Goal: Transaction & Acquisition: Purchase product/service

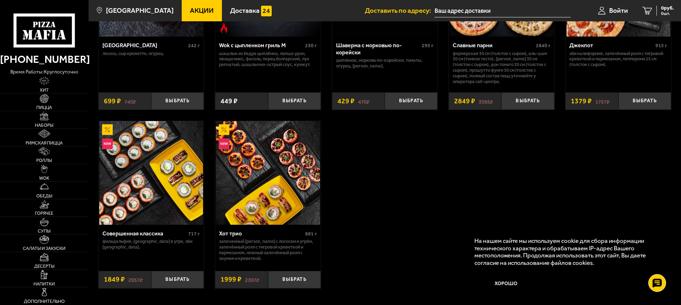
scroll to position [498, 0]
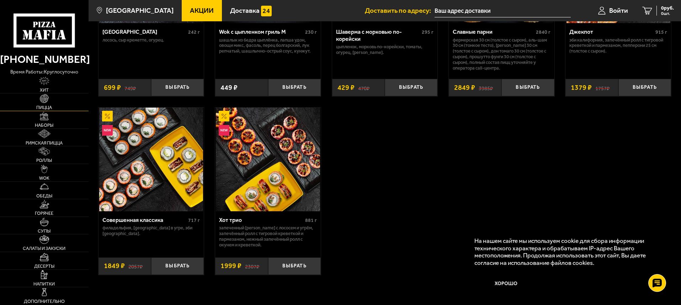
click at [42, 103] on link "Пицца" at bounding box center [44, 101] width 89 height 17
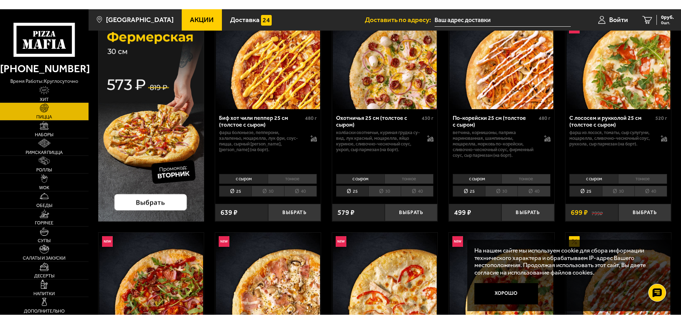
scroll to position [71, 0]
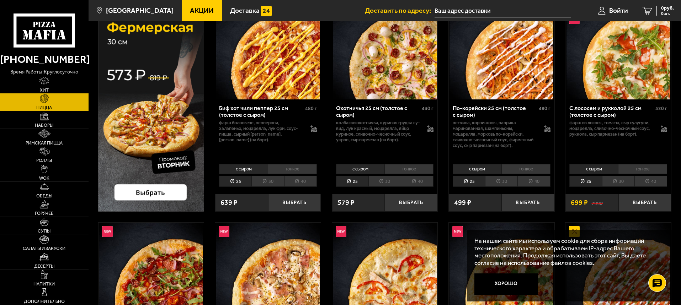
click at [143, 188] on img at bounding box center [151, 103] width 106 height 216
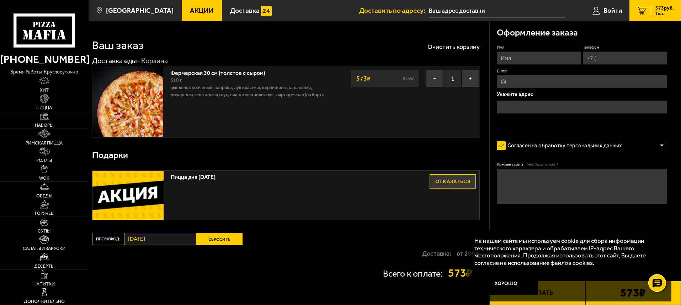
click at [41, 104] on link "Пицца" at bounding box center [44, 101] width 89 height 17
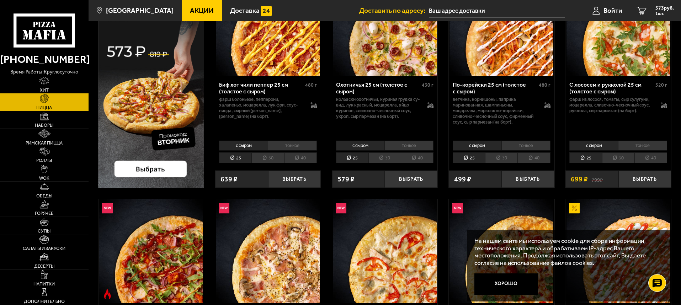
scroll to position [249, 0]
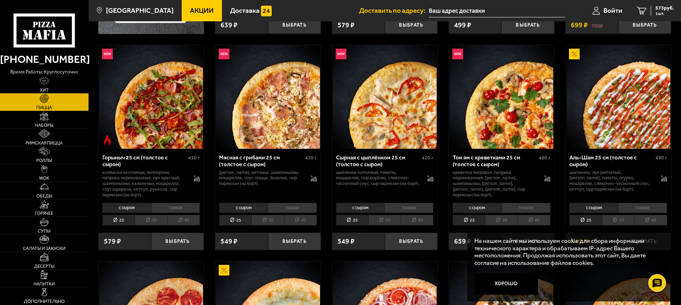
click at [376, 219] on li "30" at bounding box center [384, 220] width 32 height 11
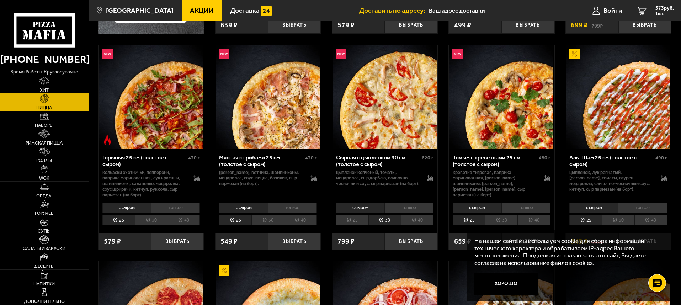
click at [359, 220] on li "25" at bounding box center [352, 220] width 32 height 11
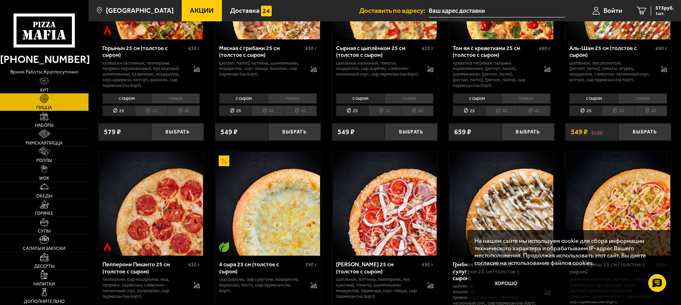
scroll to position [355, 0]
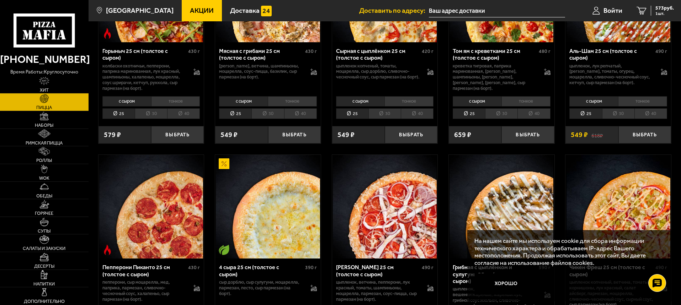
click at [417, 112] on li "40" at bounding box center [417, 113] width 33 height 11
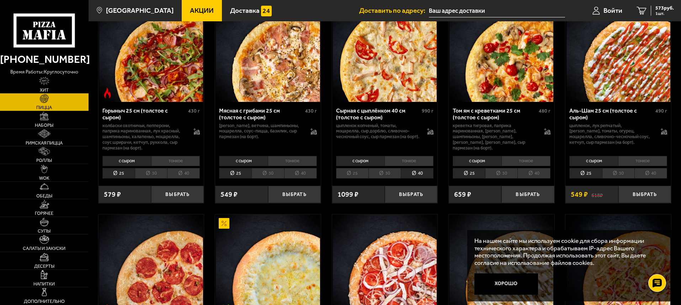
scroll to position [284, 0]
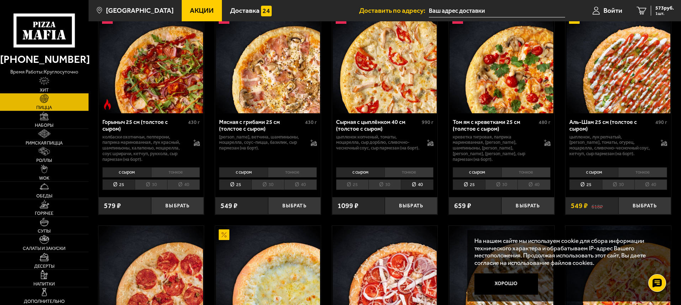
click at [350, 187] on li "25" at bounding box center [352, 185] width 32 height 11
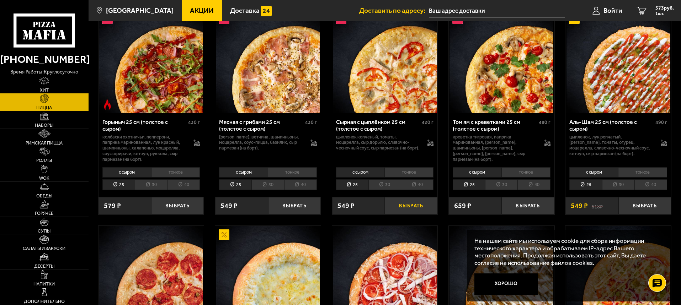
click at [402, 209] on button "Выбрать" at bounding box center [411, 205] width 53 height 17
click at [649, 12] on div "1122 руб. 2 шт." at bounding box center [661, 11] width 26 height 10
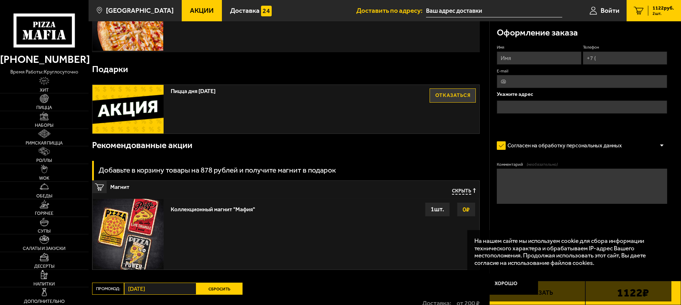
scroll to position [178, 0]
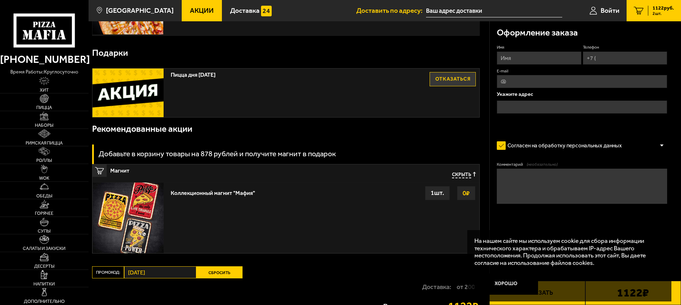
click at [441, 196] on div "1 шт." at bounding box center [437, 193] width 25 height 14
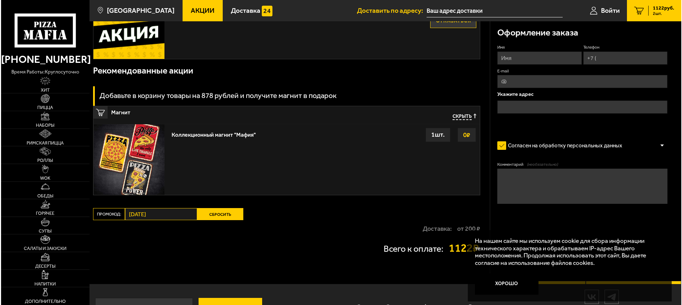
scroll to position [262, 0]
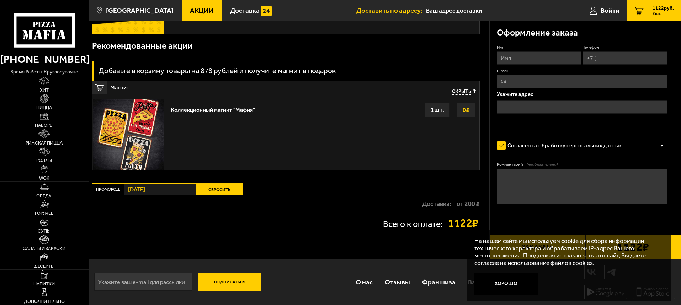
click at [508, 56] on input "Имя" at bounding box center [539, 58] width 84 height 13
type input "Евген"
click at [604, 61] on input "Телефон" at bounding box center [625, 58] width 84 height 13
type input "+7 (900) 957-88-54"
click at [564, 82] on input "E-mail" at bounding box center [582, 81] width 170 height 13
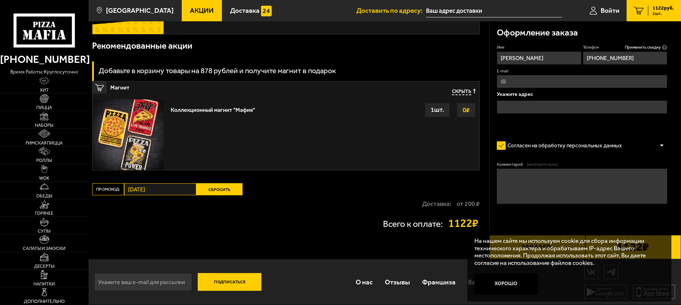
type input "Saifer.c@yandex.ru"
click at [546, 107] on input "text" at bounding box center [582, 107] width 170 height 13
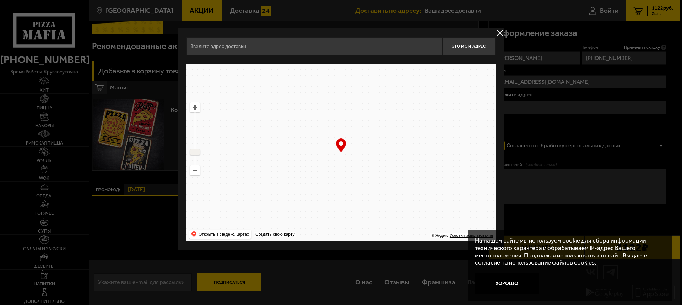
drag, startPoint x: 193, startPoint y: 118, endPoint x: 200, endPoint y: 152, distance: 34.5
click at [200, 152] on ymaps "… © Яндекс Условия использования Открыть в Яндекс.Картах Создать свою карту" at bounding box center [341, 153] width 309 height 178
click at [194, 109] on ymaps at bounding box center [195, 107] width 9 height 9
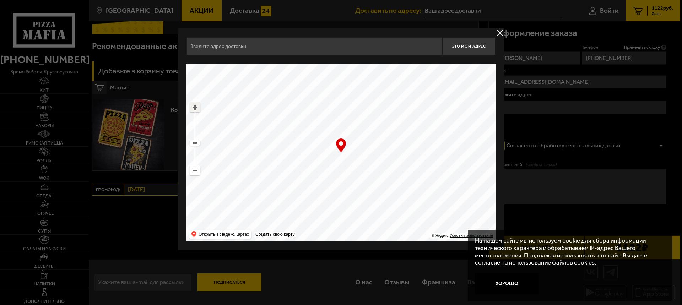
click at [194, 109] on ymaps at bounding box center [195, 107] width 9 height 9
drag, startPoint x: 448, startPoint y: 97, endPoint x: 404, endPoint y: 133, distance: 57.3
click at [425, 121] on ymaps at bounding box center [341, 153] width 309 height 178
drag, startPoint x: 404, startPoint y: 133, endPoint x: 454, endPoint y: 122, distance: 51.0
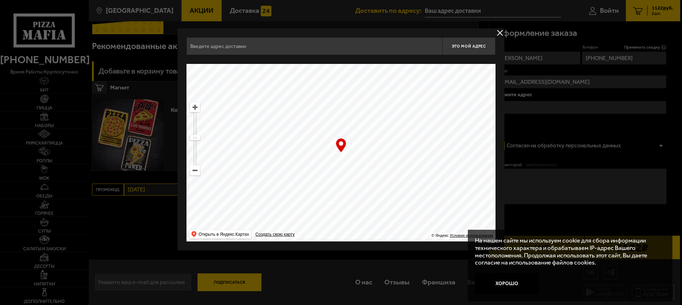
click at [454, 122] on ymaps at bounding box center [341, 153] width 309 height 178
click at [195, 109] on ymaps at bounding box center [195, 107] width 9 height 9
drag, startPoint x: 195, startPoint y: 109, endPoint x: 320, endPoint y: 117, distance: 125.7
click at [195, 109] on ymaps at bounding box center [195, 107] width 9 height 9
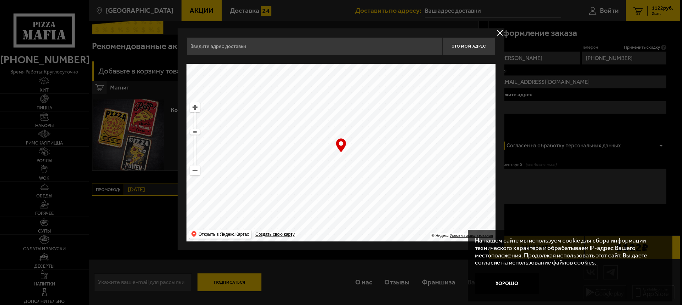
drag, startPoint x: 344, startPoint y: 160, endPoint x: 317, endPoint y: 175, distance: 31.7
click at [317, 175] on ymaps at bounding box center [341, 153] width 309 height 178
click at [205, 111] on ymaps at bounding box center [341, 153] width 309 height 178
click at [200, 110] on ymaps at bounding box center [341, 153] width 309 height 178
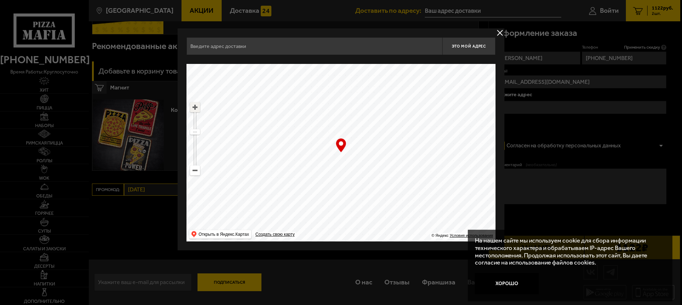
click at [198, 110] on ymaps at bounding box center [195, 107] width 9 height 9
drag, startPoint x: 393, startPoint y: 163, endPoint x: 366, endPoint y: 155, distance: 28.3
click at [366, 155] on ymaps at bounding box center [341, 153] width 309 height 178
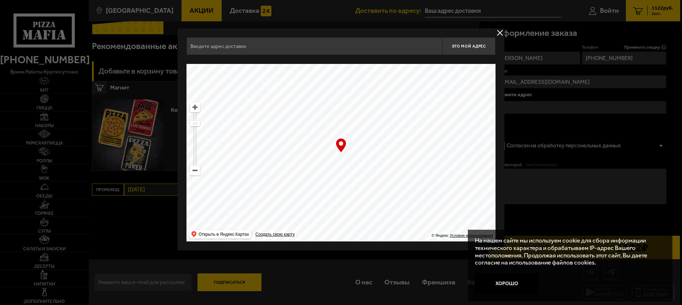
drag, startPoint x: 363, startPoint y: 156, endPoint x: 396, endPoint y: 159, distance: 32.9
click at [396, 159] on ymaps at bounding box center [341, 153] width 309 height 178
click at [199, 105] on ymaps at bounding box center [195, 107] width 9 height 9
drag, startPoint x: 393, startPoint y: 205, endPoint x: 257, endPoint y: 67, distance: 194.3
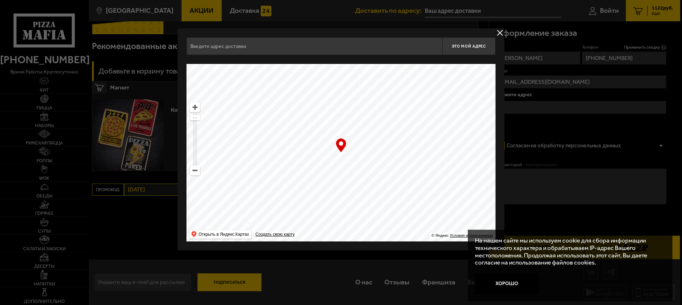
click at [257, 67] on ymaps at bounding box center [341, 153] width 309 height 178
drag, startPoint x: 334, startPoint y: 136, endPoint x: 377, endPoint y: 173, distance: 56.7
click at [377, 173] on ymaps at bounding box center [341, 153] width 309 height 178
drag, startPoint x: 366, startPoint y: 175, endPoint x: 360, endPoint y: 203, distance: 28.7
click at [359, 206] on ymaps at bounding box center [341, 153] width 309 height 178
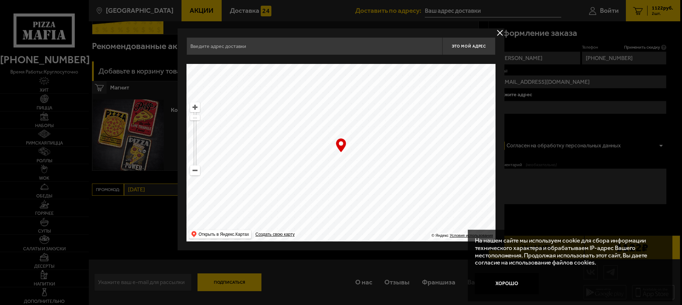
drag, startPoint x: 374, startPoint y: 175, endPoint x: 326, endPoint y: 240, distance: 80.8
click at [316, 259] on main "Санкт-Петербург Все Акции Доставка Личный кабинет Акции Доставка Доставить по а…" at bounding box center [385, 21] width 592 height 567
drag, startPoint x: 364, startPoint y: 176, endPoint x: 363, endPoint y: 194, distance: 18.2
click at [363, 194] on ymaps at bounding box center [341, 153] width 309 height 178
type input "Ленинградская область, Всеволожский район, Бугры, Школьная улица, 11к1"
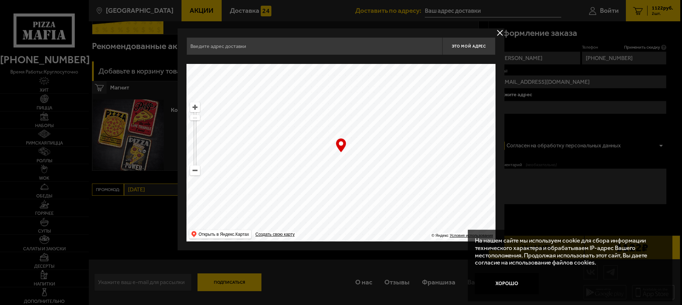
type input "Ленинградская область, Всеволожский район, Бугры, Школьная улица, 11к1"
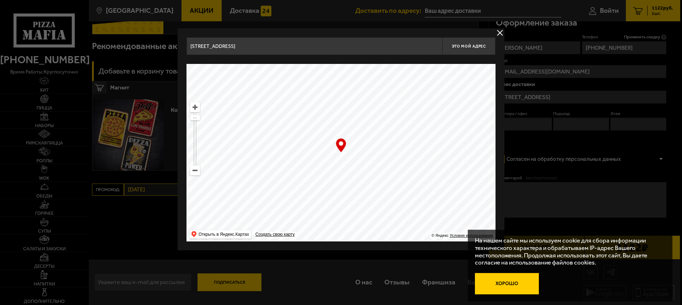
click at [493, 285] on button "Хорошо" at bounding box center [507, 283] width 64 height 21
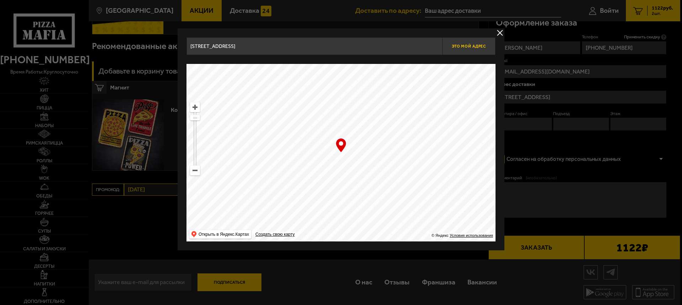
click at [477, 47] on span "Это мой адрес" at bounding box center [469, 46] width 34 height 5
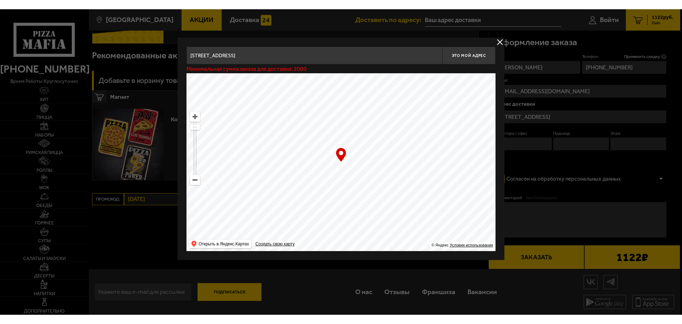
scroll to position [243, 0]
